Goal: Information Seeking & Learning: Learn about a topic

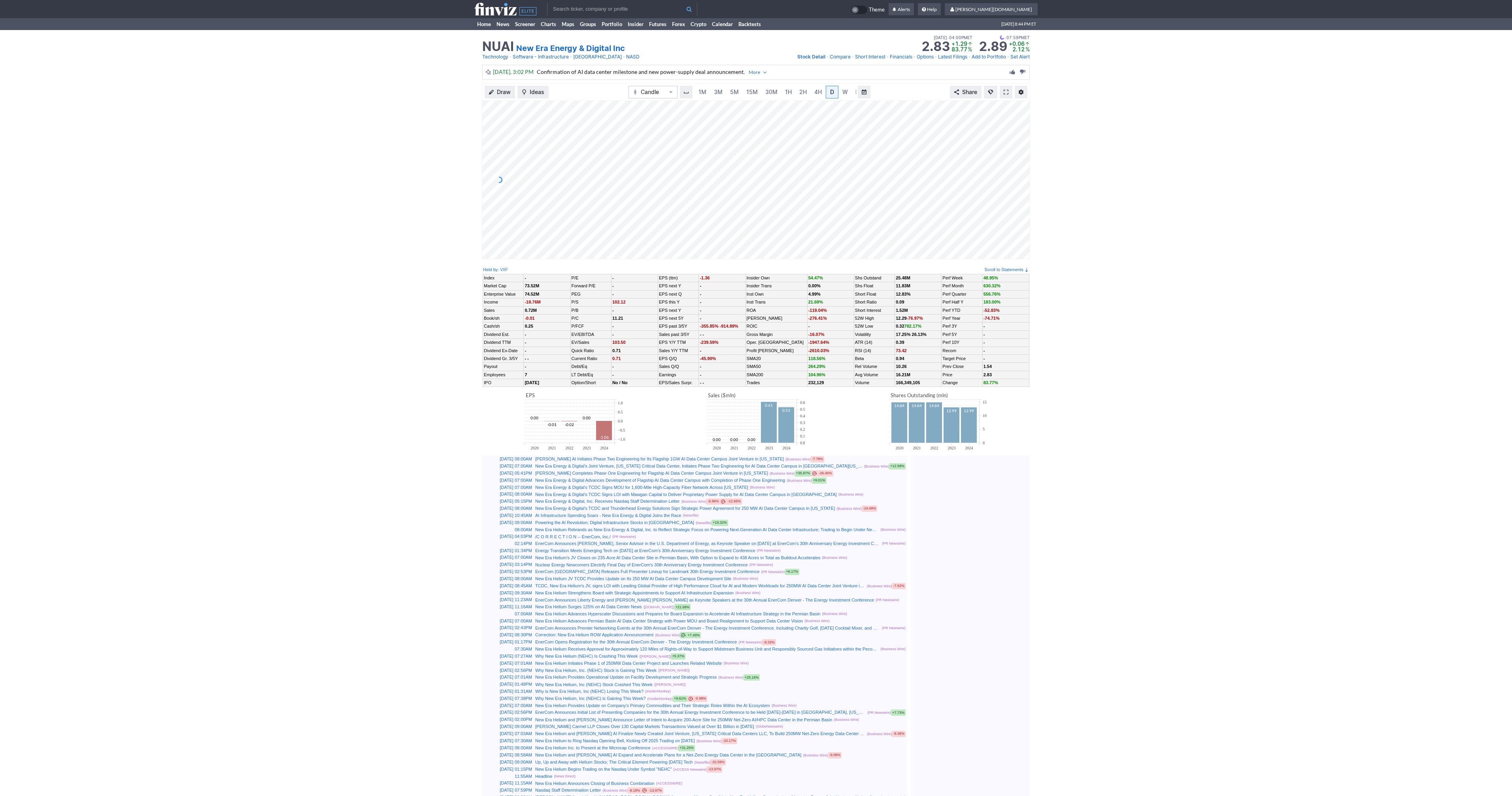
scroll to position [0, 8]
click at [589, 12] on input "text" at bounding box center [622, 9] width 150 height 12
type input "cyn"
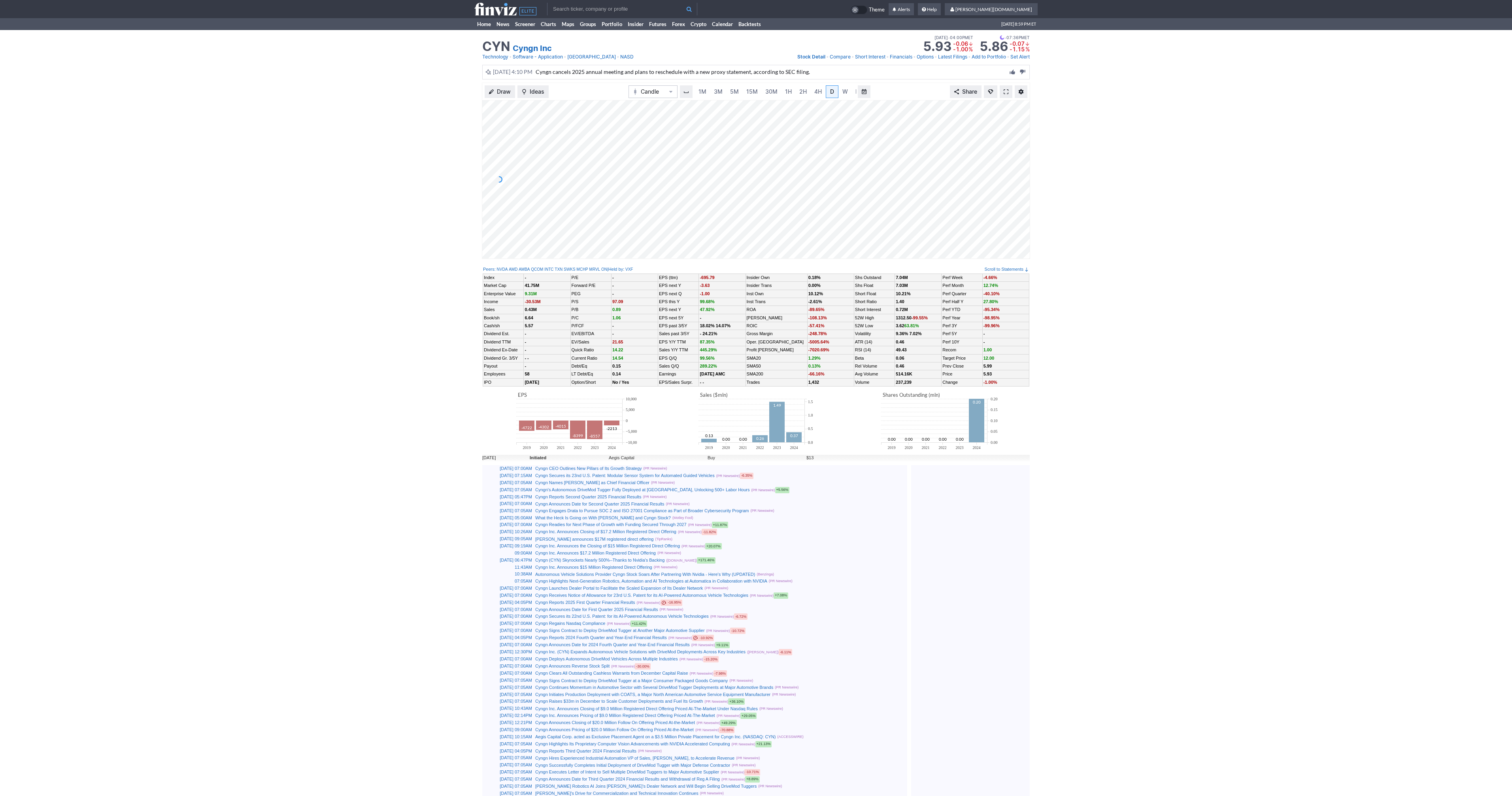
scroll to position [0, 8]
click at [755, 94] on link "30M" at bounding box center [763, 91] width 19 height 12
click at [790, 93] on span "1H" at bounding box center [788, 91] width 6 height 6
click at [813, 92] on link "4H" at bounding box center [810, 91] width 15 height 12
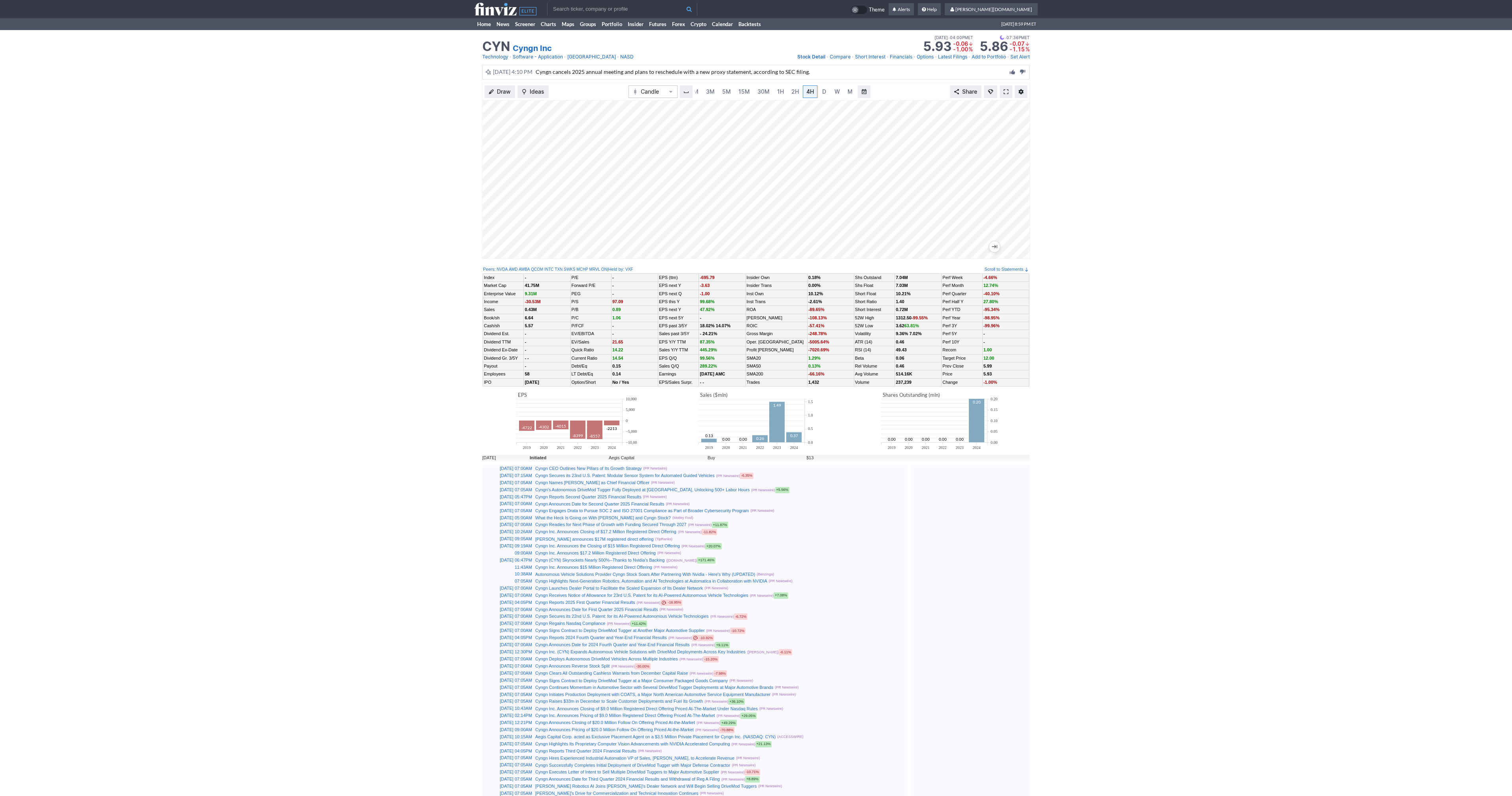
click at [1006, 90] on span at bounding box center [1006, 91] width 5 height 6
click at [132, 150] on div "Draw Ideas Candle 1M 3M 5M 15M 30M 1H 2H 4H D W M Share" at bounding box center [756, 174] width 1512 height 183
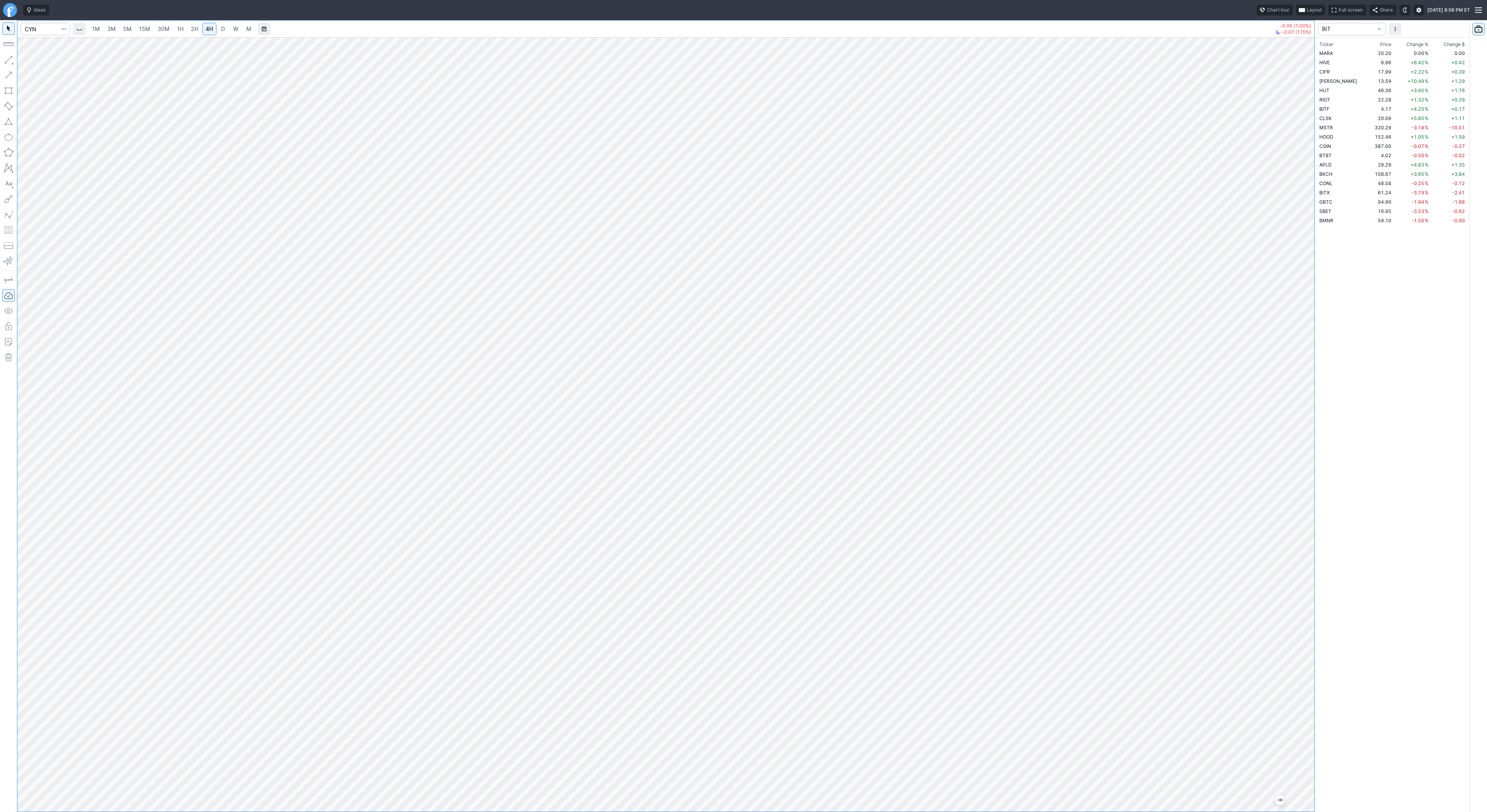
click at [197, 31] on link "2H" at bounding box center [195, 29] width 14 height 12
click at [41, 29] on input "Search" at bounding box center [46, 29] width 50 height 12
type input "eth"
click at [71, 146] on span "ereum / USD" at bounding box center [73, 143] width 28 height 6
click at [206, 25] on span "4H" at bounding box center [209, 28] width 8 height 6
